Goal: Check status: Check status

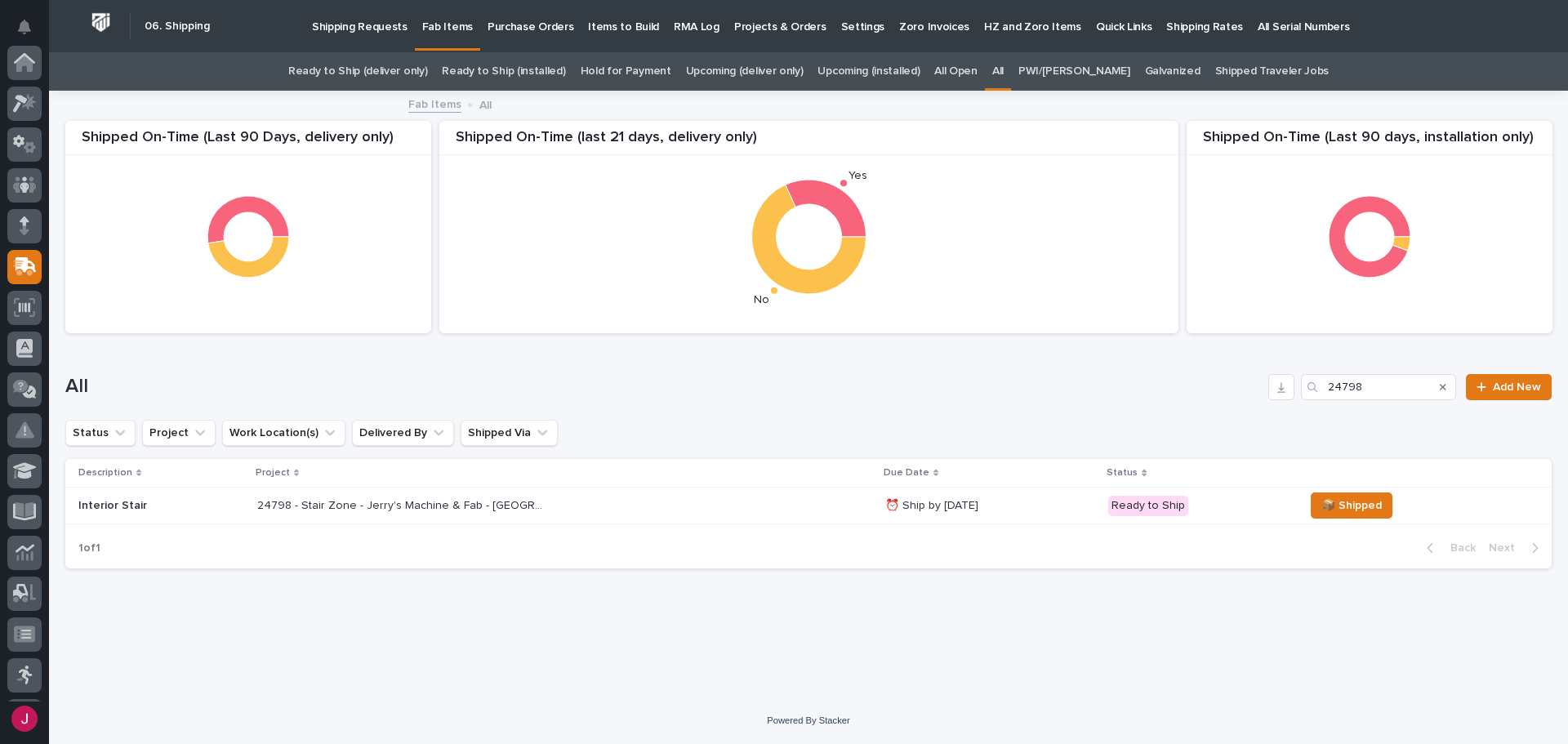
scroll to position [204, 0]
click at [427, 63] on link "Ready to Ship (deliver only)" at bounding box center [357, 71] width 139 height 38
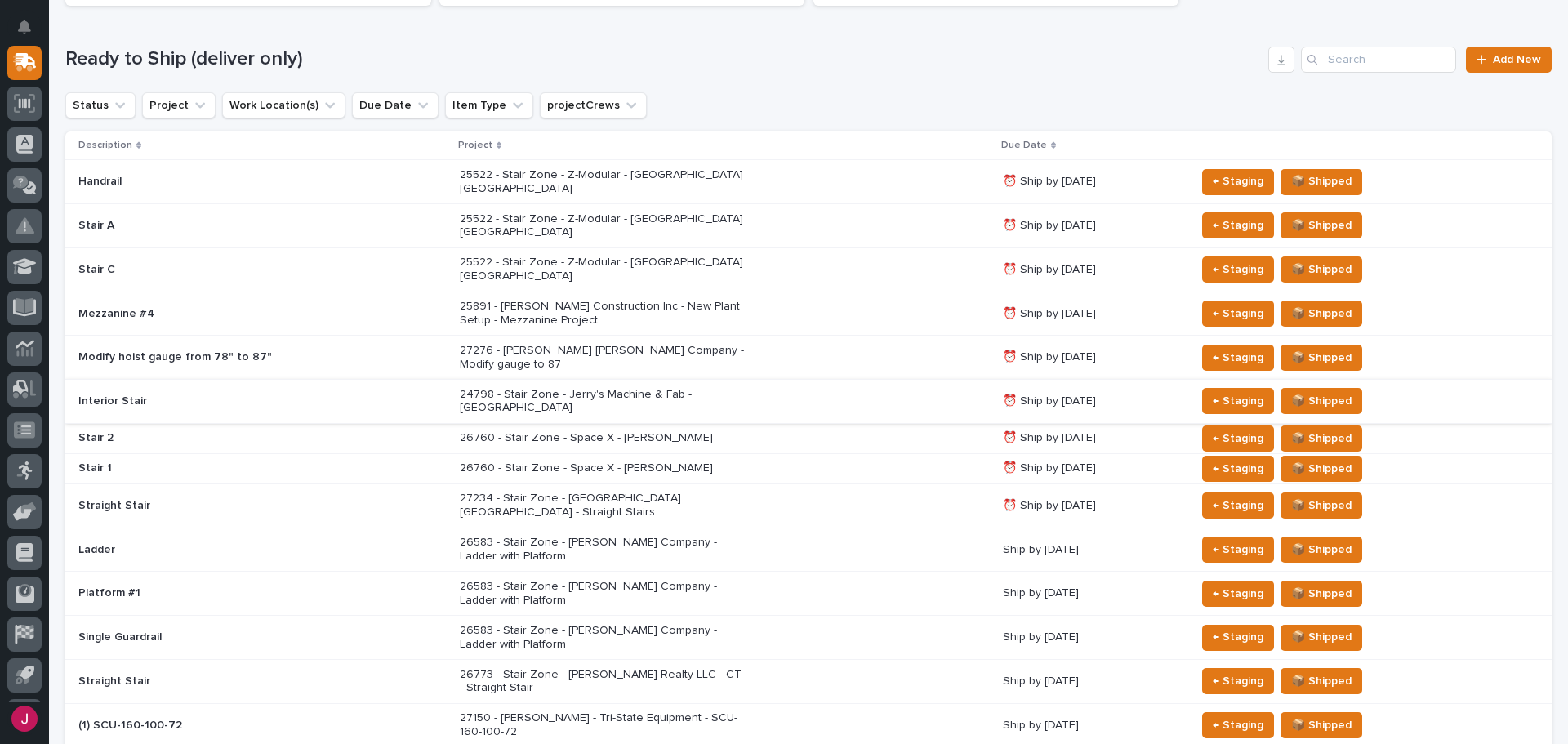
scroll to position [245, 0]
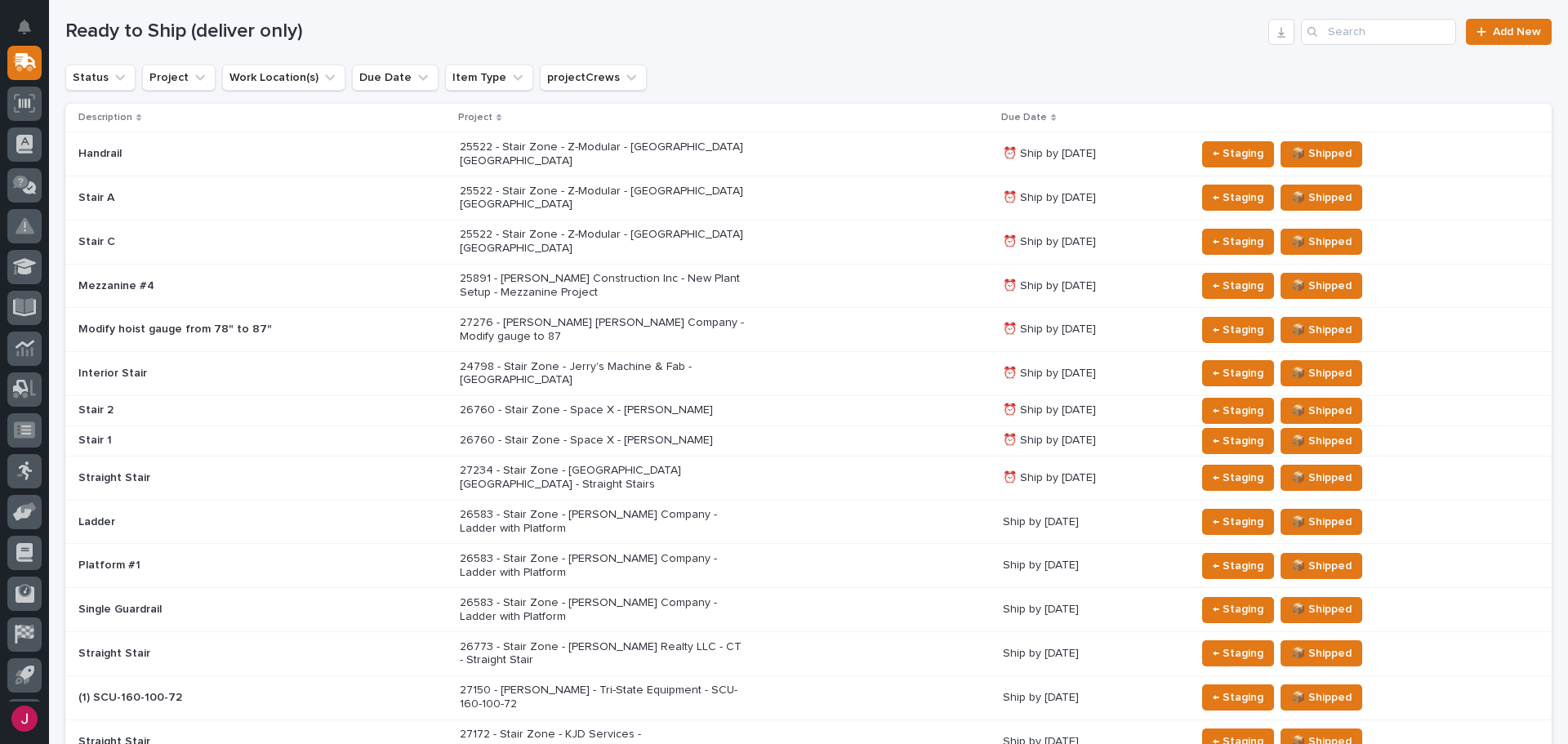
click at [578, 404] on p "26760 - Stair Zone - Space X - [PERSON_NAME]" at bounding box center [603, 411] width 286 height 14
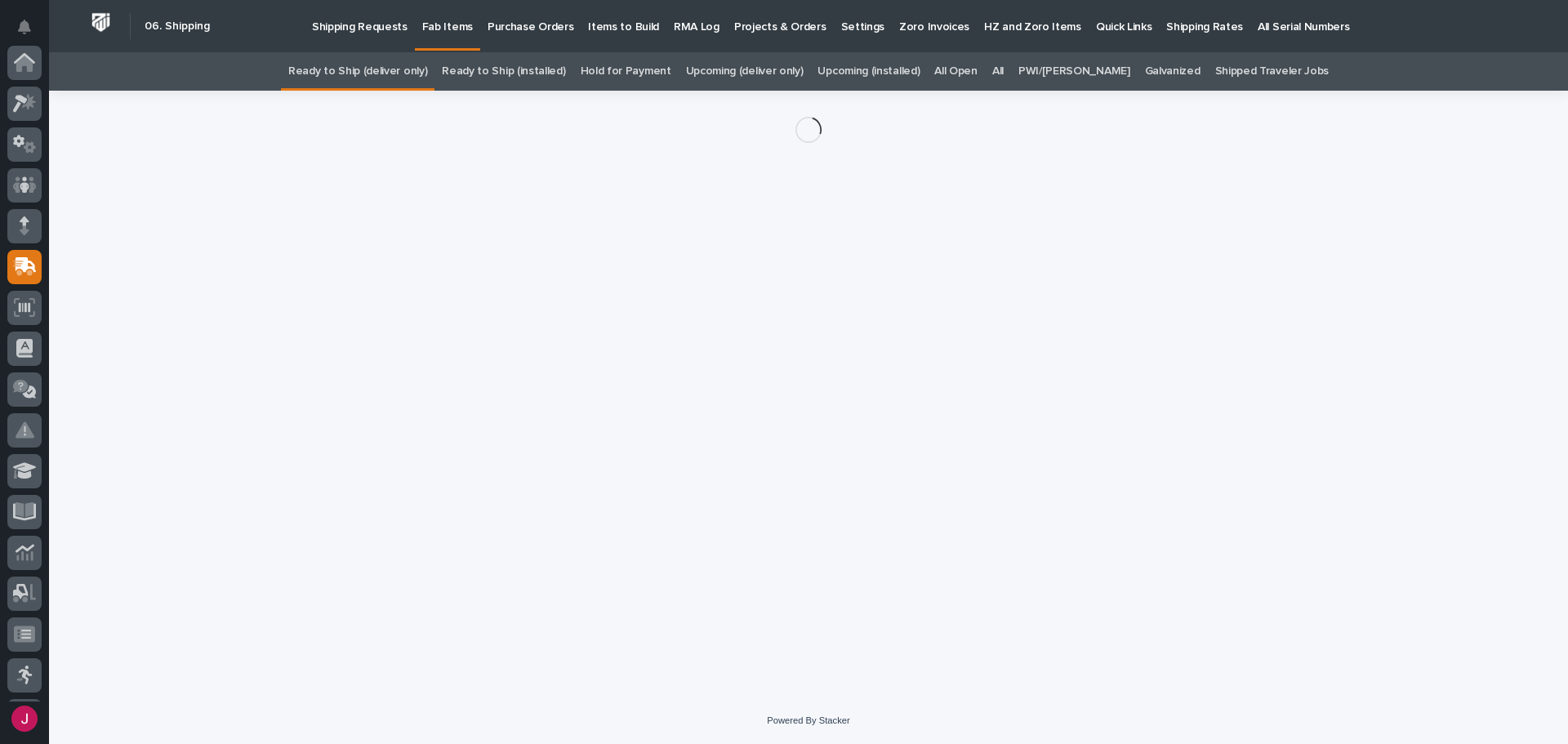
scroll to position [204, 0]
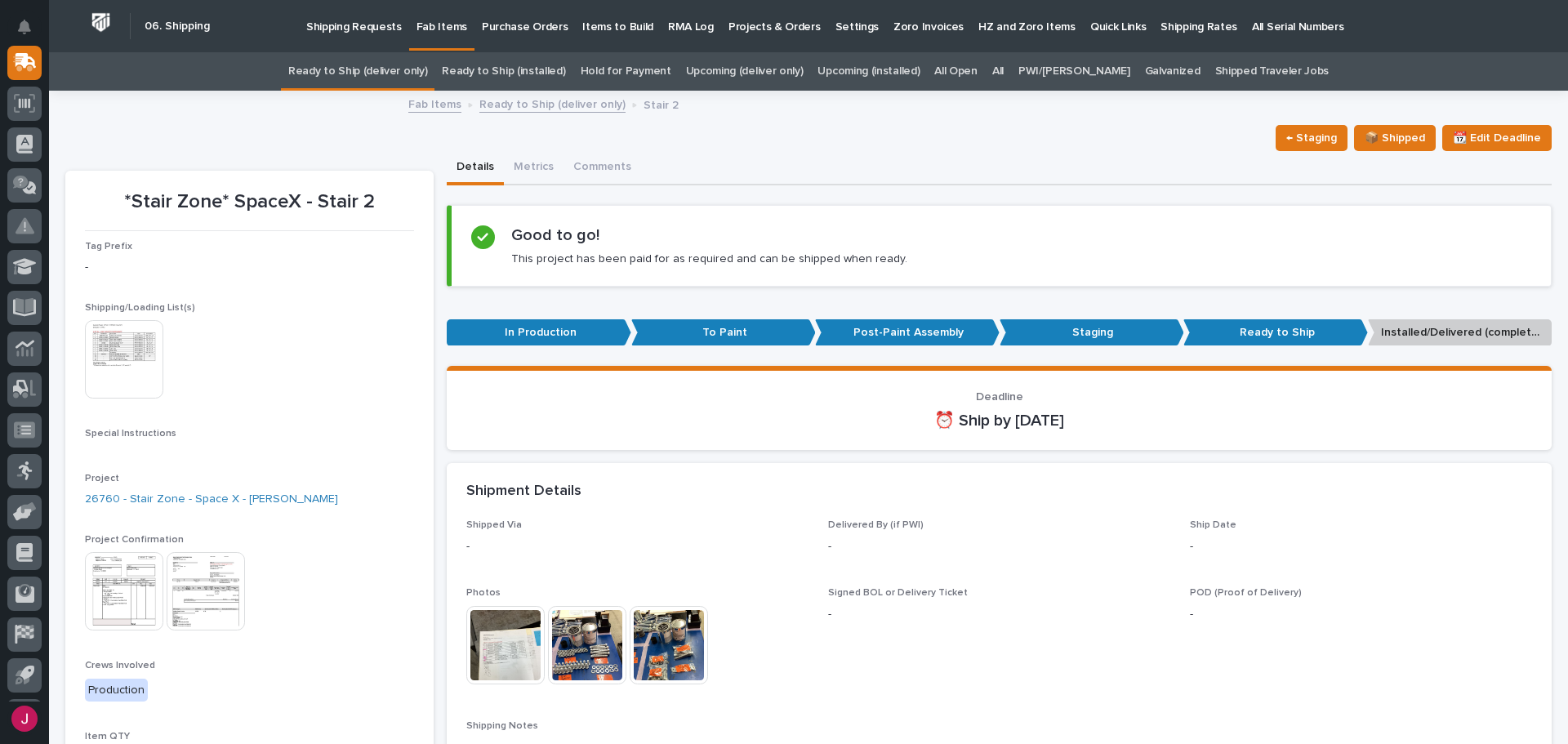
click at [112, 606] on img at bounding box center [124, 591] width 78 height 78
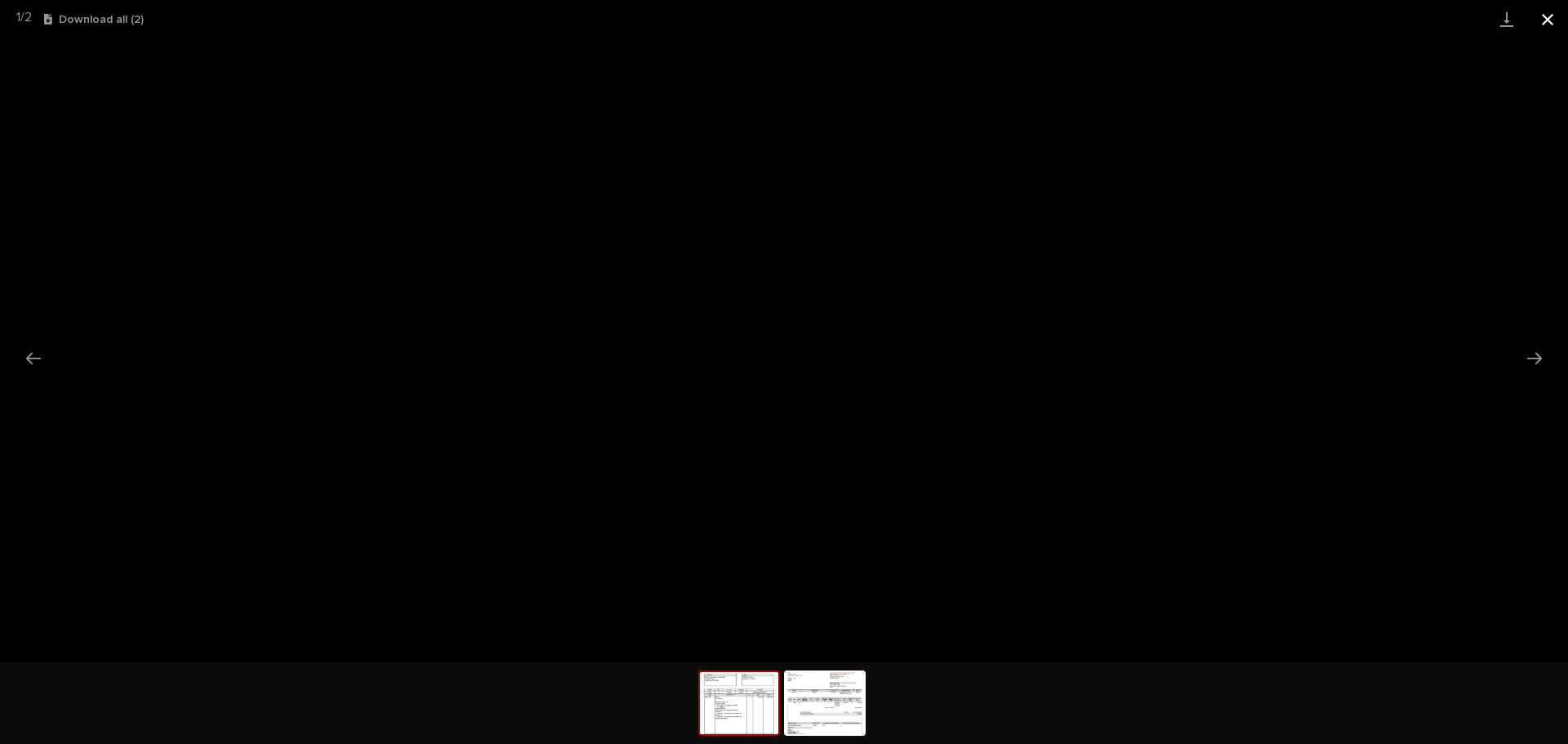
click at [1542, 20] on button "Close gallery" at bounding box center [1547, 19] width 41 height 38
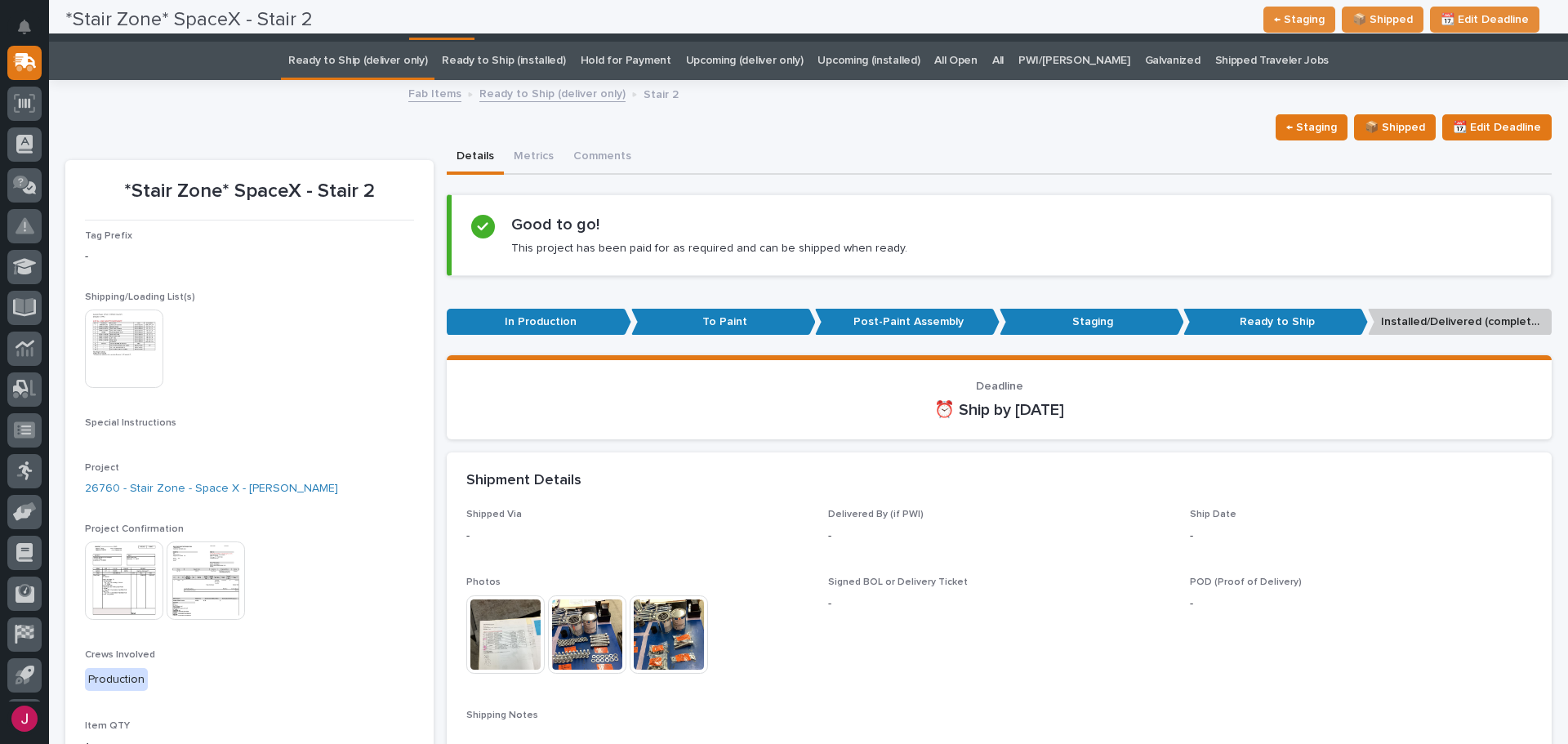
scroll to position [0, 0]
